Goal: Find specific page/section: Find specific page/section

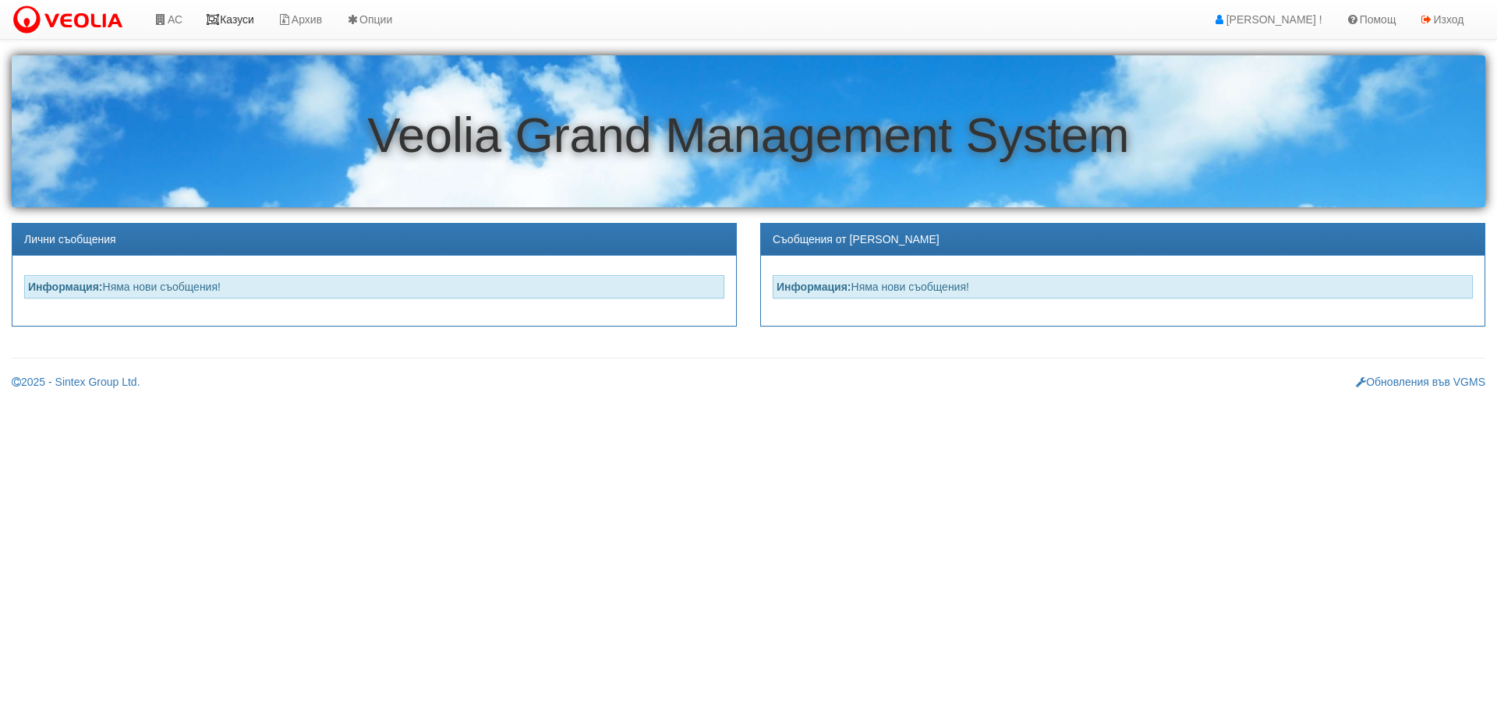
click at [250, 16] on link "Казуси" at bounding box center [230, 19] width 72 height 39
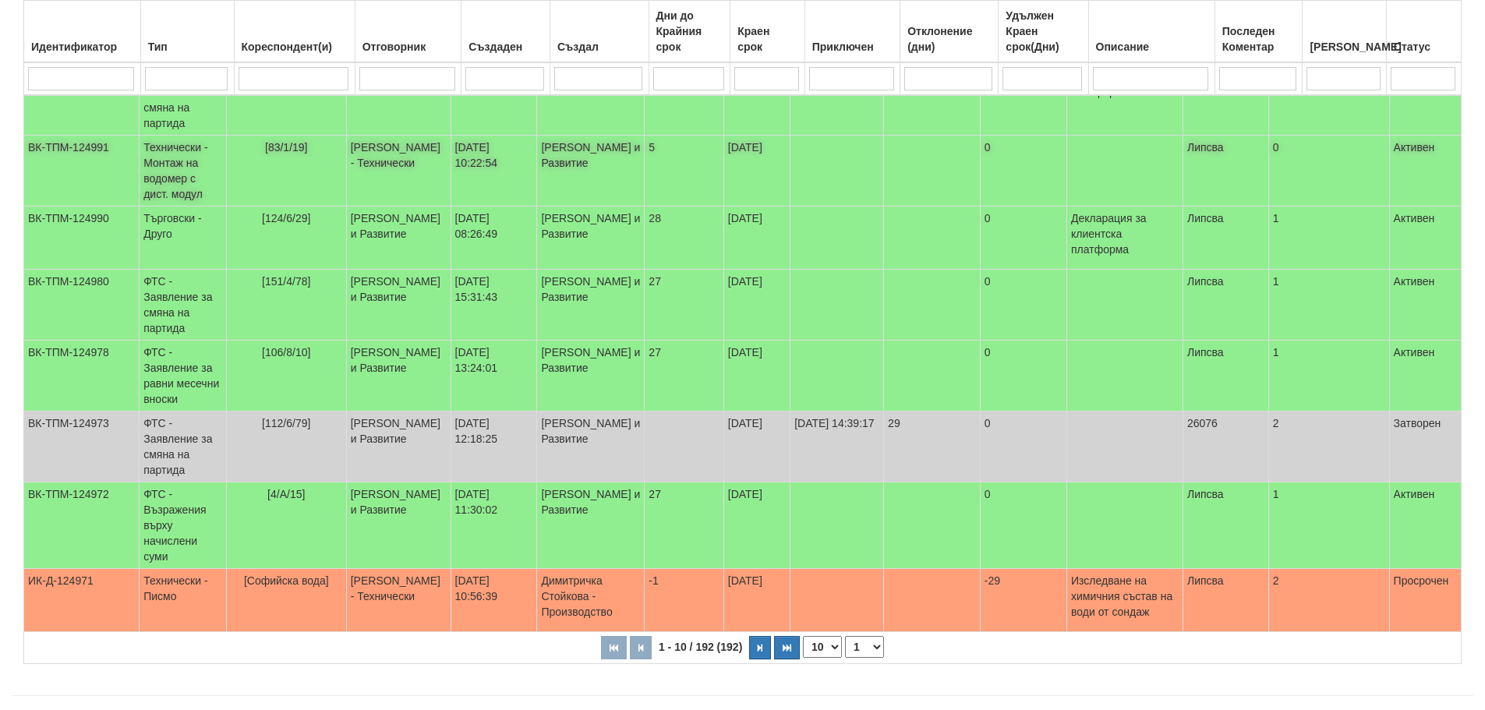
scroll to position [431, 0]
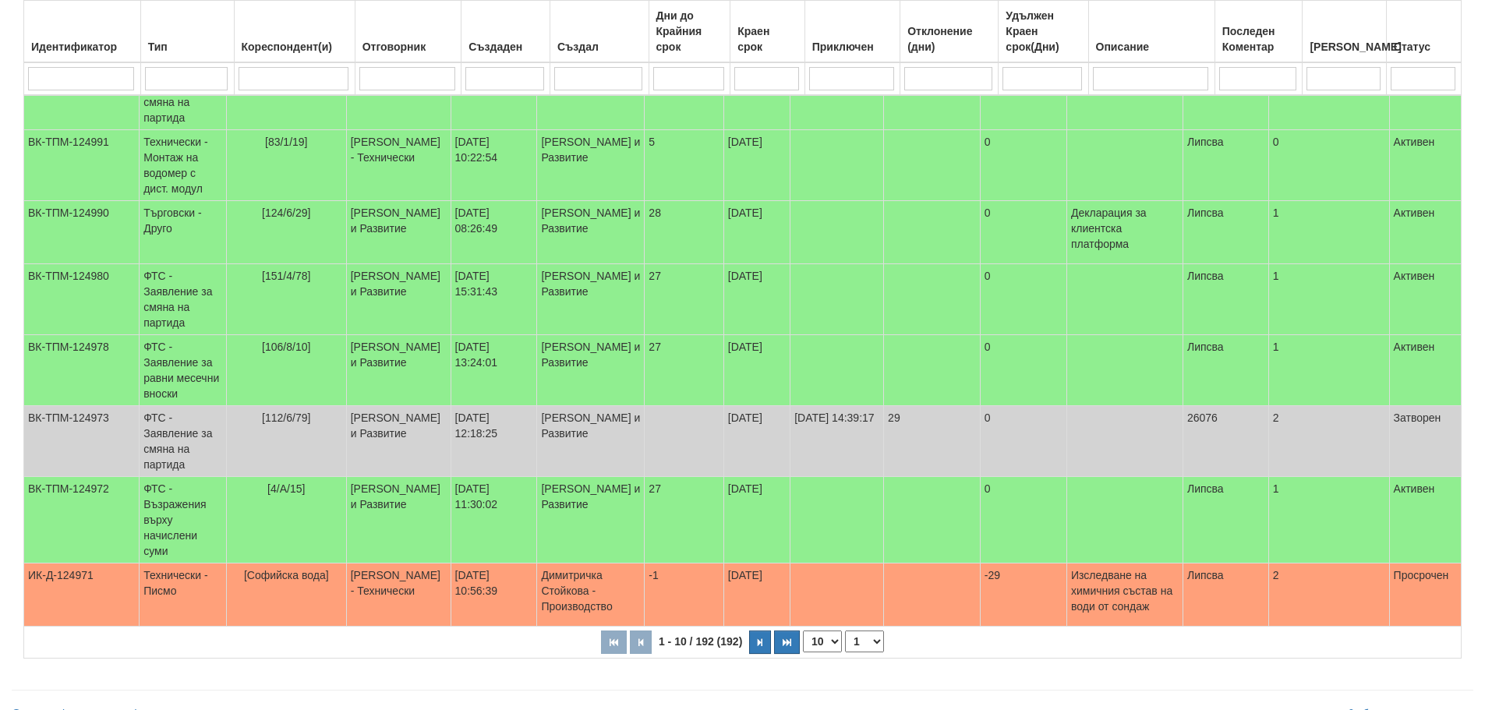
click at [856, 631] on select "1 2 3 4 5 6 7 8 9 10 11 12 13 14 15 16 17 18 19 20" at bounding box center [864, 642] width 39 height 22
click at [848, 631] on select "1 2 3 4 5 6 7 8 9 10 11 12 13 14 15 16 17 18 19 20" at bounding box center [864, 642] width 39 height 22
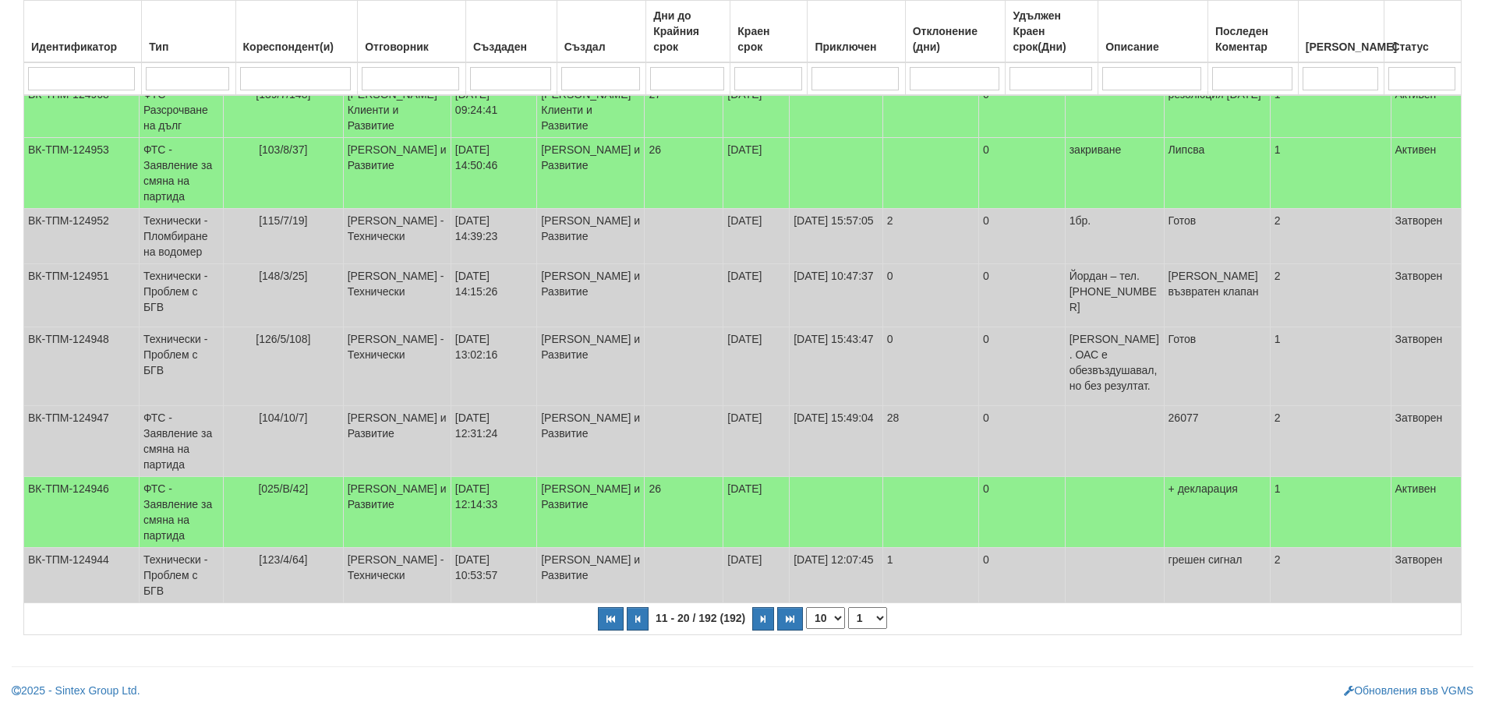
select select "2"
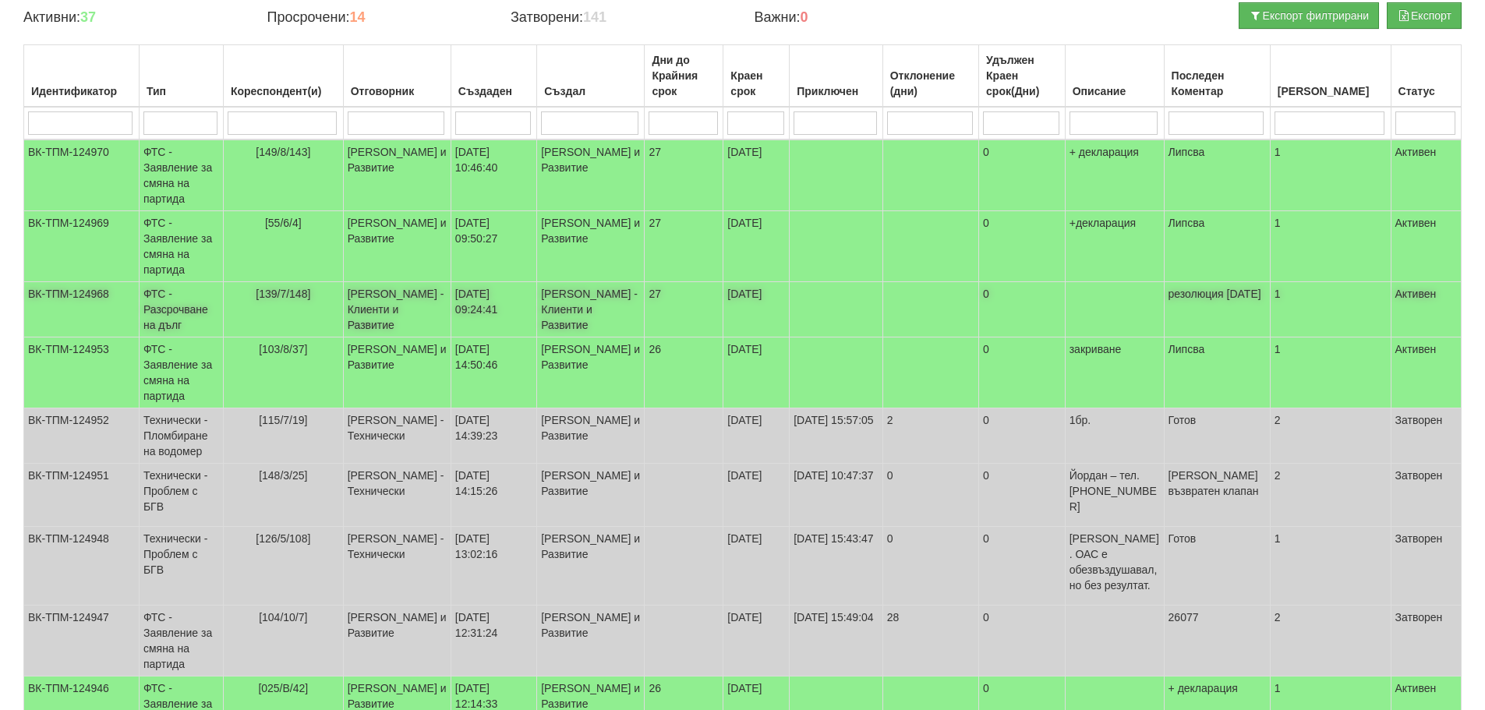
scroll to position [18, 0]
